Goal: Transaction & Acquisition: Purchase product/service

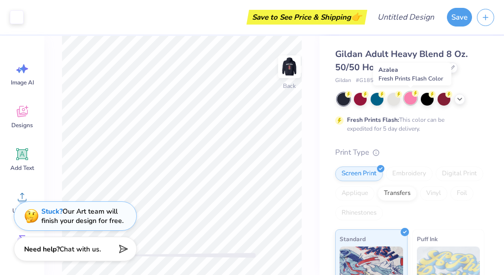
click at [410, 98] on div at bounding box center [410, 98] width 13 height 13
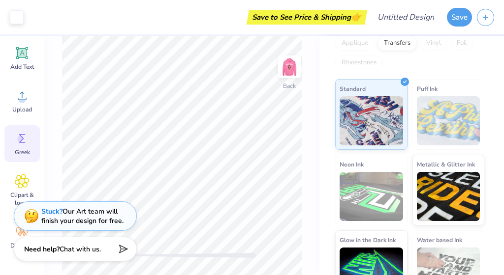
scroll to position [101, 0]
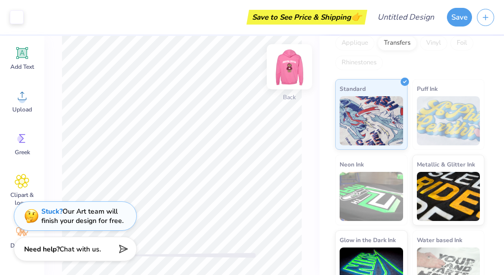
click at [292, 63] on img at bounding box center [288, 66] width 39 height 39
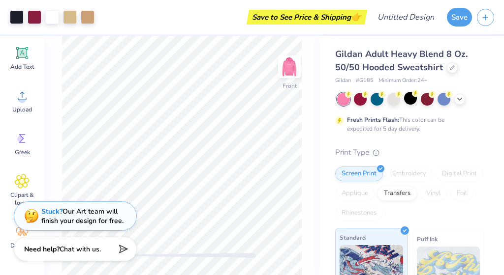
scroll to position [0, 0]
click at [460, 95] on icon at bounding box center [459, 98] width 8 height 8
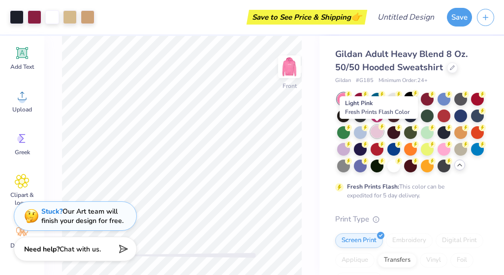
click at [372, 135] on div at bounding box center [376, 131] width 13 height 13
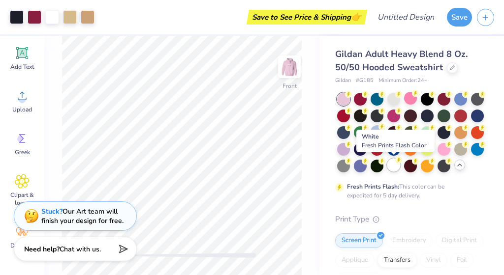
click at [394, 163] on div at bounding box center [393, 165] width 13 height 13
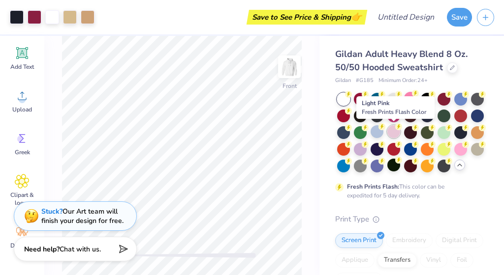
click at [389, 136] on div at bounding box center [393, 131] width 13 height 13
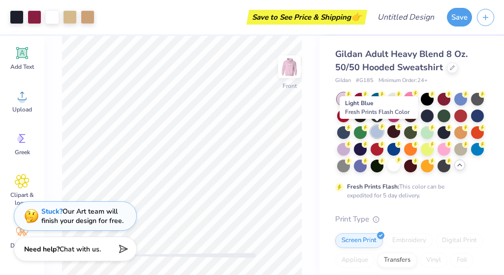
click at [371, 134] on div at bounding box center [376, 131] width 13 height 13
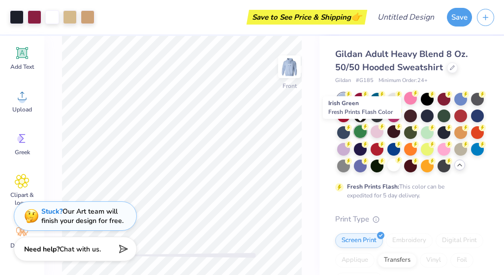
click at [360, 133] on div at bounding box center [360, 131] width 13 height 13
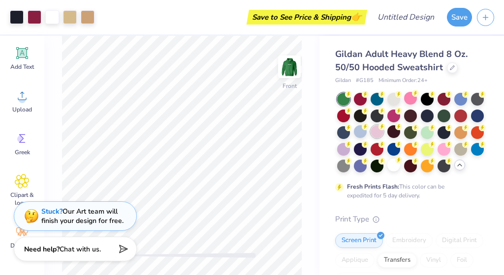
click at [378, 131] on div at bounding box center [376, 131] width 13 height 13
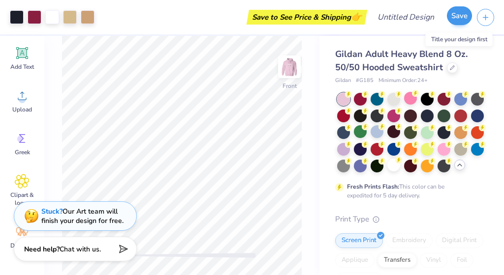
click at [460, 16] on button "Save" at bounding box center [458, 15] width 25 height 19
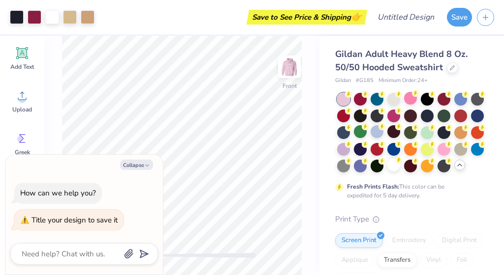
click at [78, 222] on div "Title your design to save it" at bounding box center [74, 220] width 86 height 10
click at [141, 164] on button "Collapse" at bounding box center [136, 165] width 33 height 10
type textarea "x"
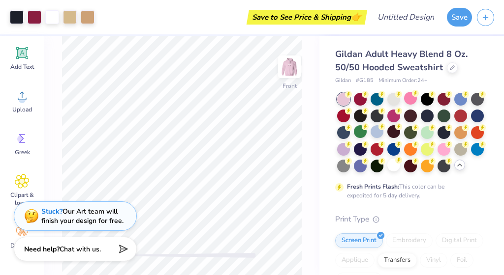
click at [104, 16] on div "Save to See Price & Shipping 👉" at bounding box center [231, 17] width 265 height 34
click at [448, 26] on div "Save" at bounding box center [458, 17] width 25 height 19
click at [96, 216] on div "Stuck? Our Art team will finish your design for free." at bounding box center [82, 215] width 82 height 19
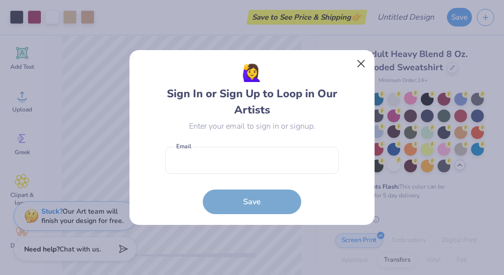
click at [358, 63] on button "Close" at bounding box center [361, 64] width 19 height 19
